Goal: Transaction & Acquisition: Purchase product/service

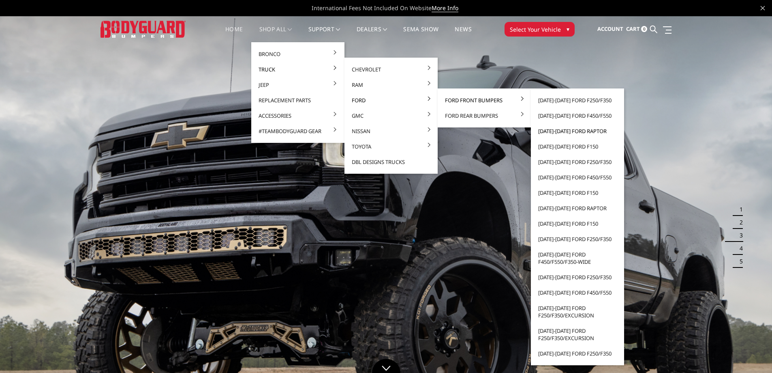
click at [566, 130] on link "[DATE]-[DATE] Ford Raptor" at bounding box center [577, 130] width 87 height 15
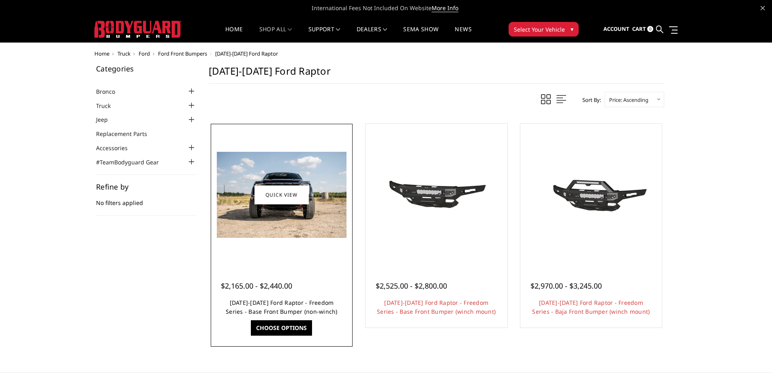
click at [277, 304] on link "2021-2025 Ford Raptor - Freedom Series - Base Front Bumper (non-winch)" at bounding box center [282, 306] width 112 height 17
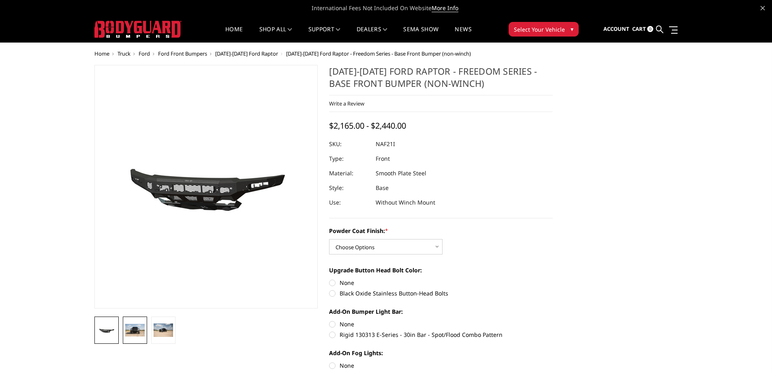
click at [130, 329] on img at bounding box center [134, 330] width 19 height 13
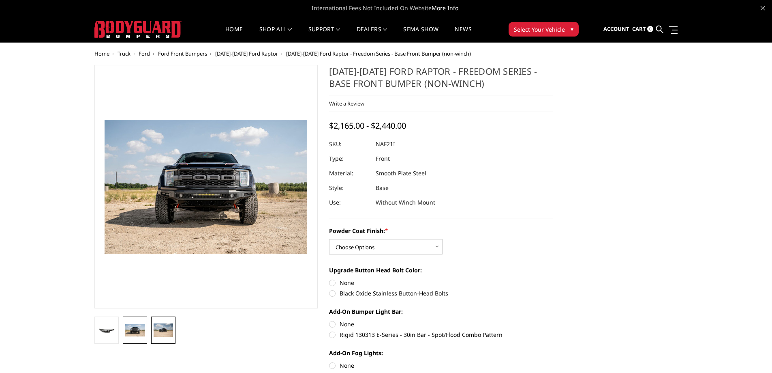
click at [160, 329] on img at bounding box center [163, 329] width 19 height 13
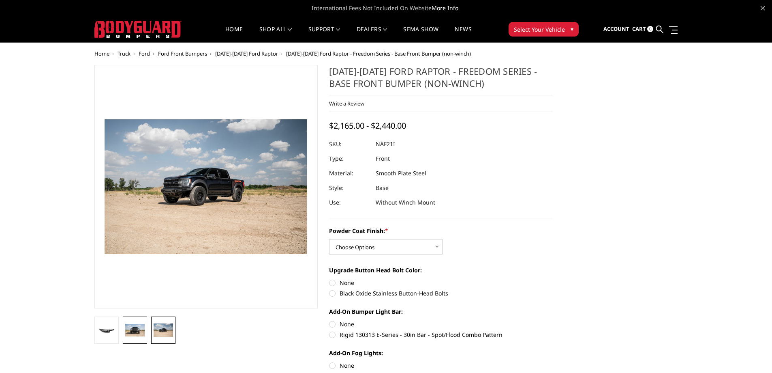
click at [131, 325] on img at bounding box center [134, 330] width 19 height 13
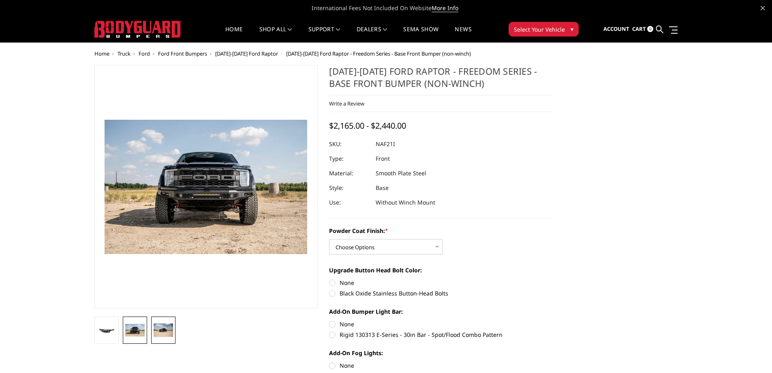
click at [163, 332] on img at bounding box center [163, 329] width 19 height 13
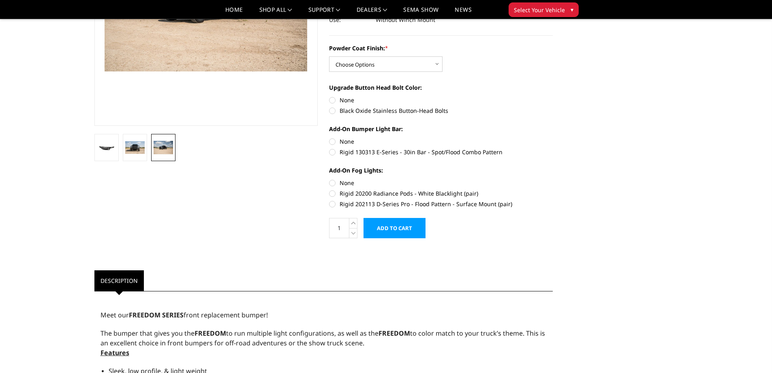
scroll to position [203, 0]
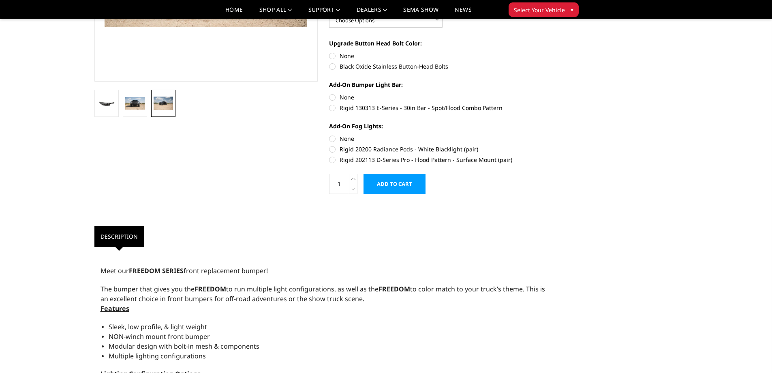
drag, startPoint x: 119, startPoint y: 292, endPoint x: 157, endPoint y: 307, distance: 40.6
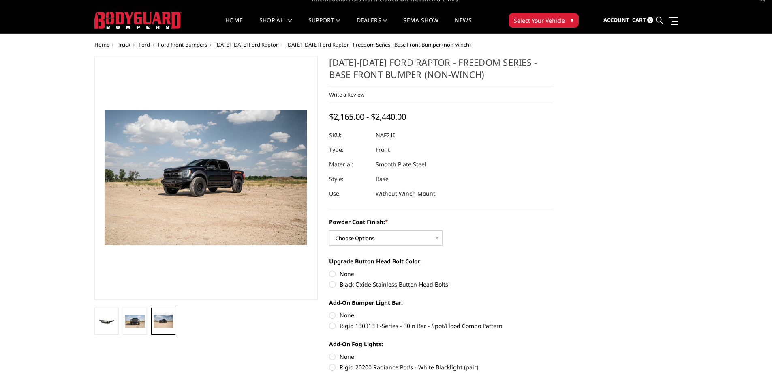
scroll to position [0, 0]
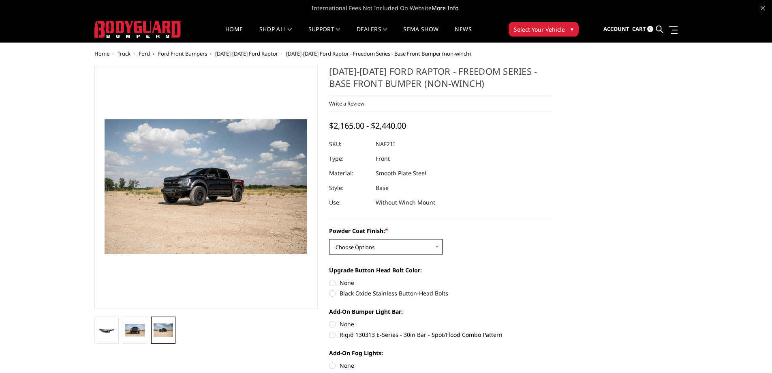
click at [436, 245] on select "Choose Options Bare Metal Texture Black Powder Coat" at bounding box center [386, 246] width 114 height 15
select select "2767"
click at [329, 239] on select "Choose Options Bare Metal Texture Black Powder Coat" at bounding box center [386, 246] width 114 height 15
